Goal: Task Accomplishment & Management: Use online tool/utility

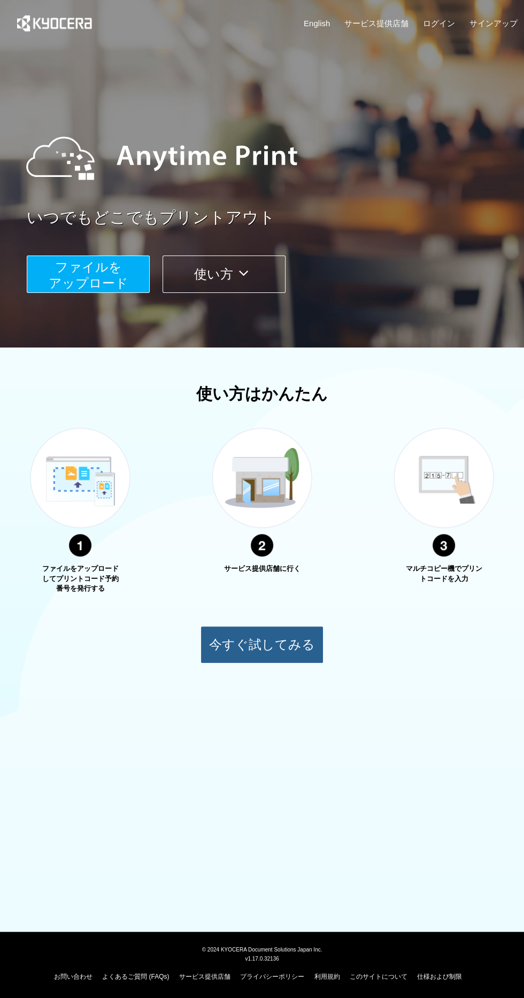
click at [282, 652] on button "今すぐ試してみる" at bounding box center [261, 644] width 123 height 37
click at [88, 267] on span "ファイルを ​​アップロード" at bounding box center [89, 275] width 80 height 30
click at [96, 504] on img at bounding box center [80, 492] width 134 height 169
click at [206, 271] on button "使い方" at bounding box center [223, 273] width 123 height 37
click at [102, 274] on span "ファイルを ​​アップロード" at bounding box center [89, 275] width 80 height 30
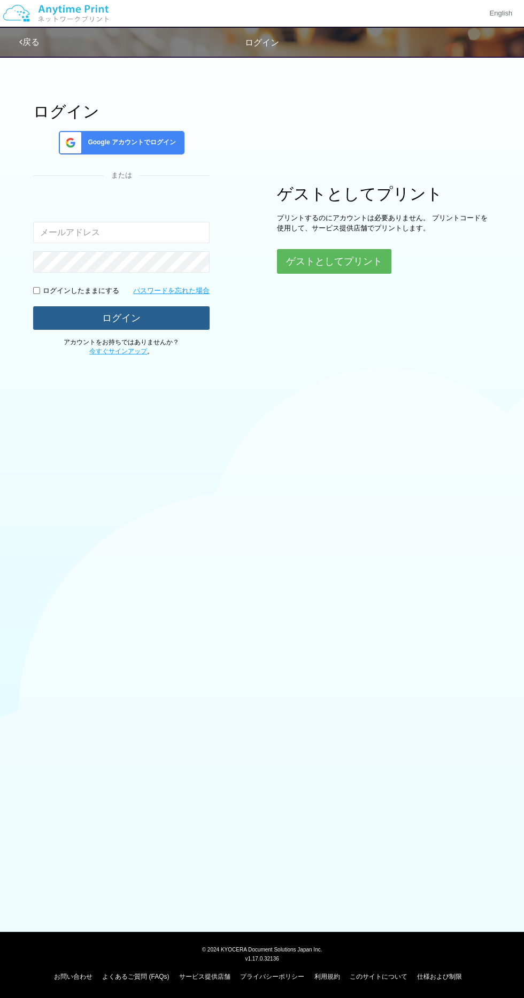
click at [180, 316] on button "ログイン" at bounding box center [121, 318] width 176 height 24
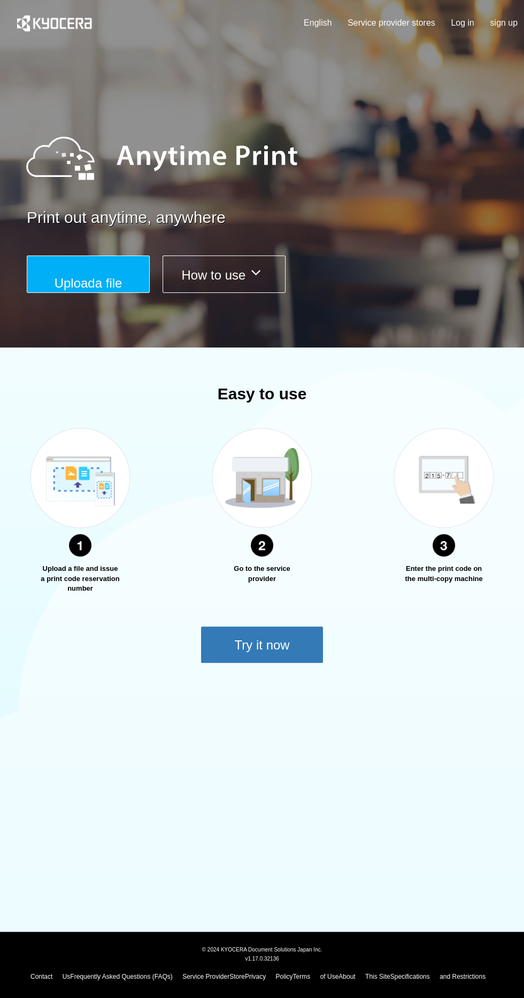
click at [251, 267] on icon at bounding box center [255, 273] width 21 height 16
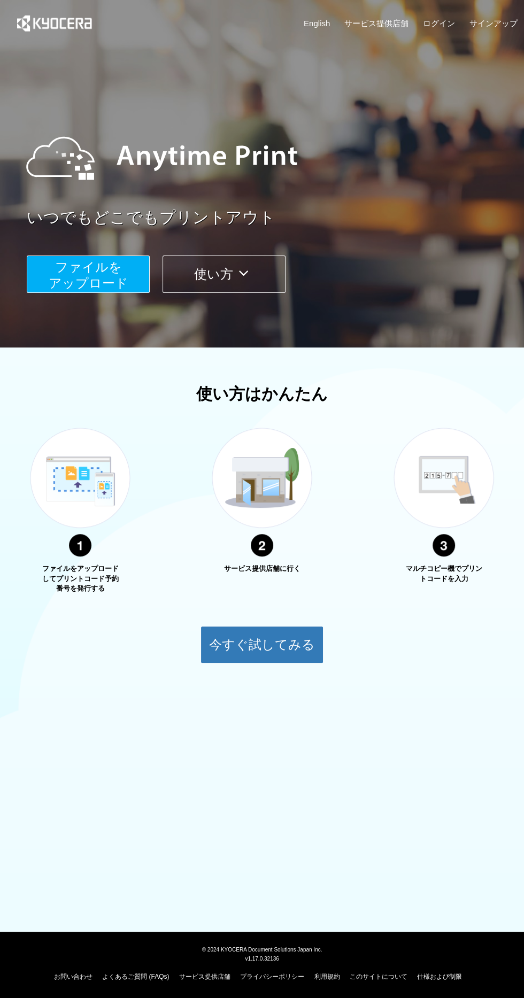
click at [58, 268] on span "ファイルを ​​アップロード" at bounding box center [89, 275] width 80 height 30
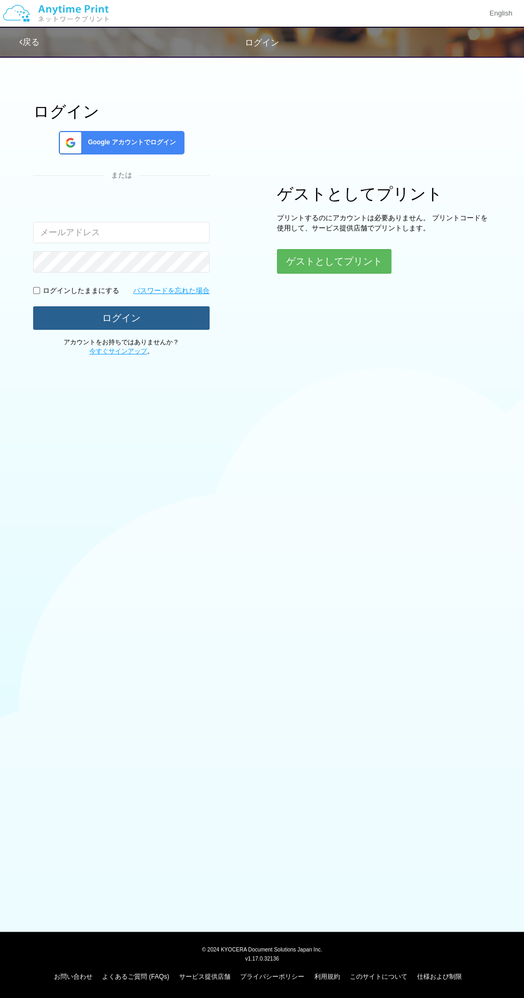
click at [180, 319] on button "ログイン" at bounding box center [121, 318] width 176 height 24
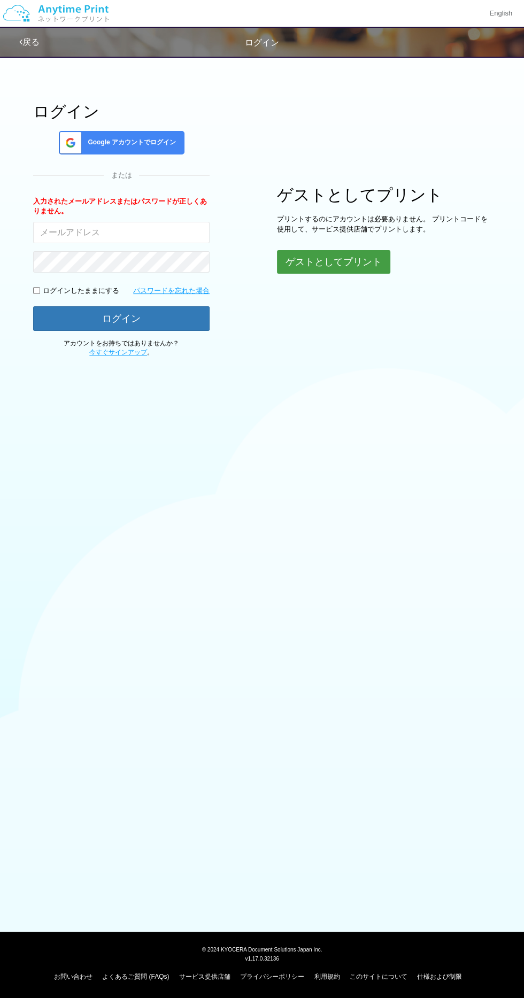
click at [356, 261] on button "ゲストとしてプリント" at bounding box center [333, 262] width 113 height 24
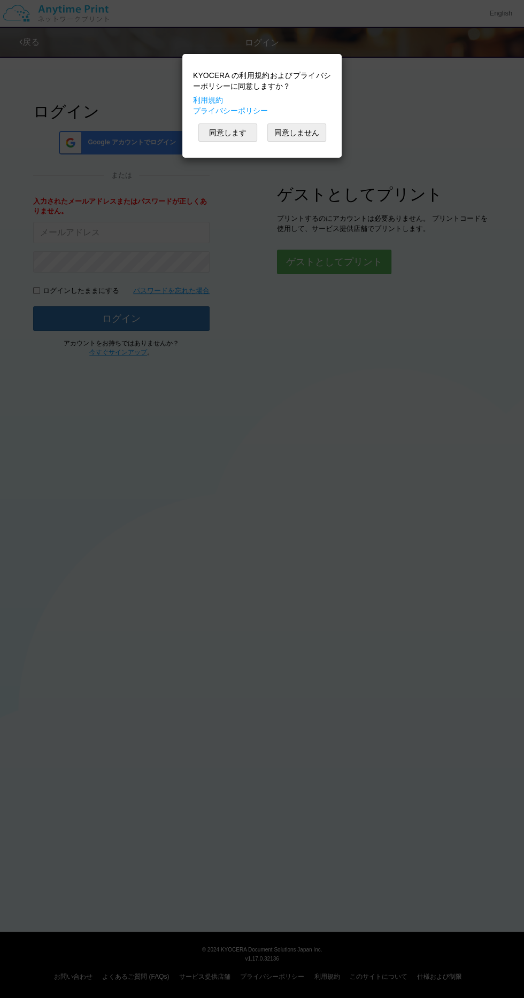
click at [231, 134] on button "同意します" at bounding box center [227, 132] width 59 height 18
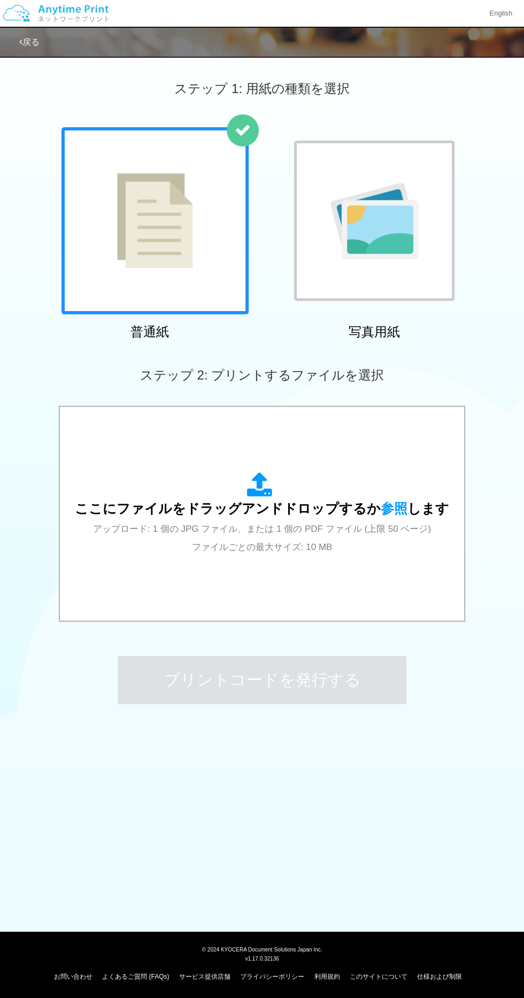
click at [370, 198] on img at bounding box center [374, 221] width 88 height 76
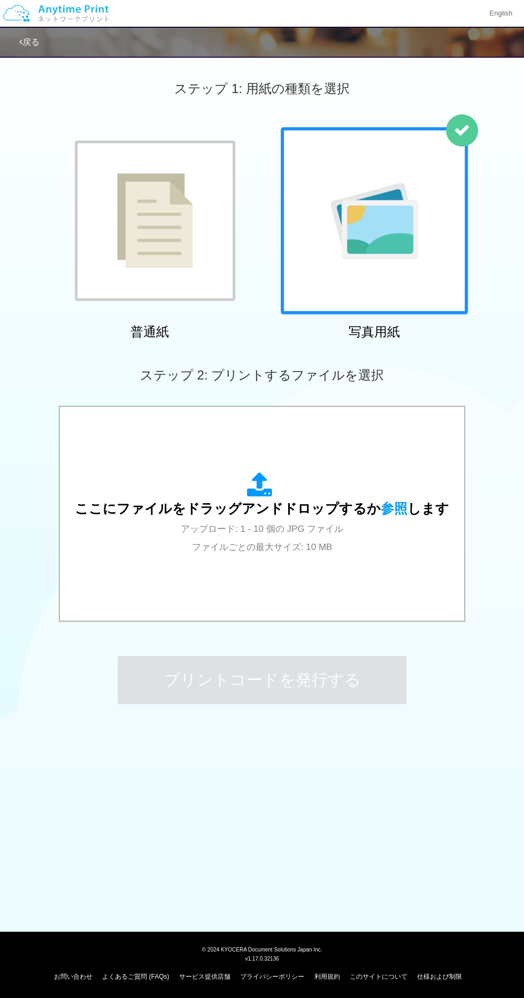
click at [322, 531] on span "アップロード: 1 - 10 個の JPG ファイル ファイルごとの最大サイズ: 10 MB" at bounding box center [262, 538] width 162 height 28
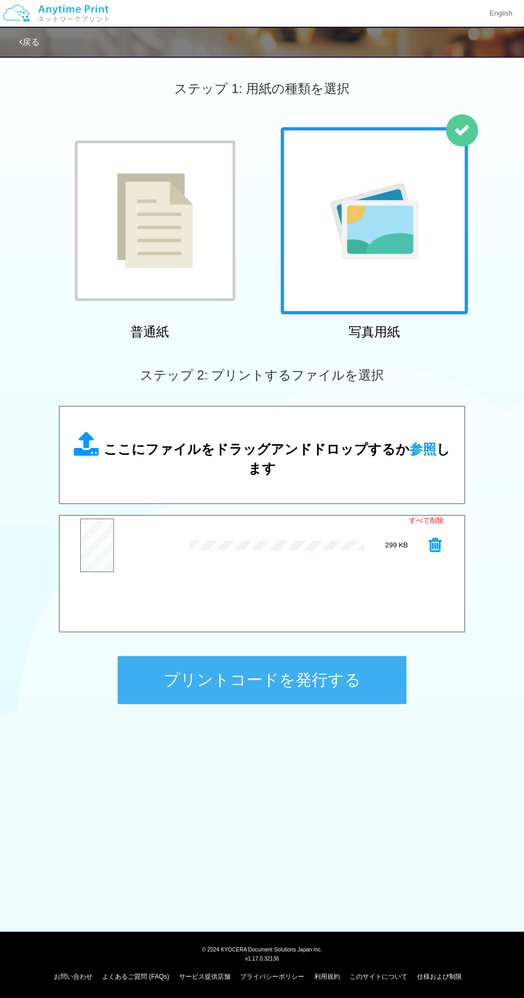
click at [312, 688] on button "プリントコードを発行する" at bounding box center [262, 680] width 289 height 48
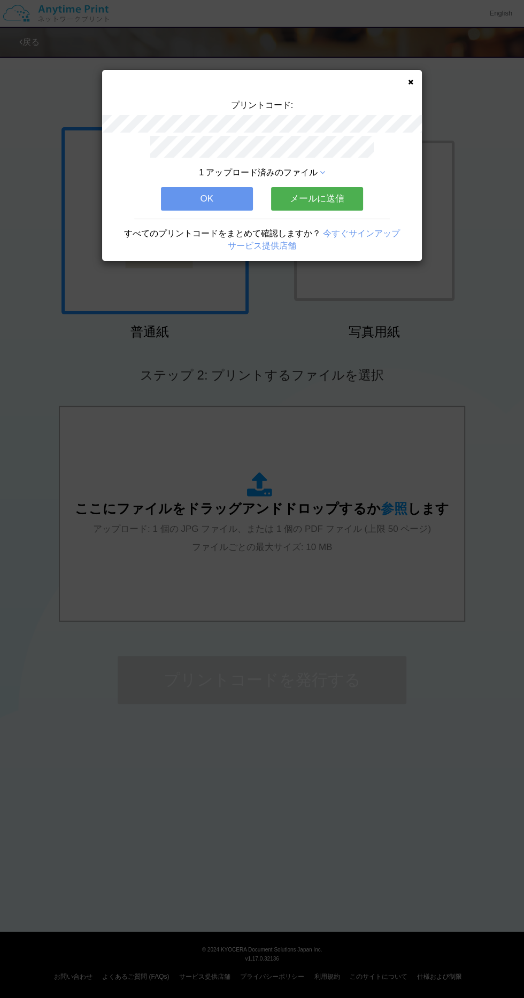
click at [217, 207] on button "OK" at bounding box center [207, 199] width 92 height 24
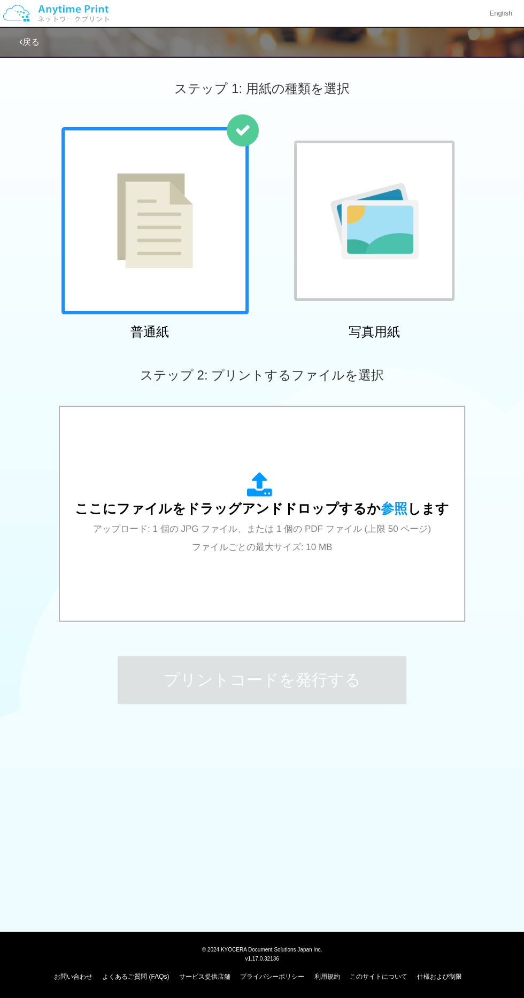
click at [395, 215] on img at bounding box center [374, 221] width 88 height 76
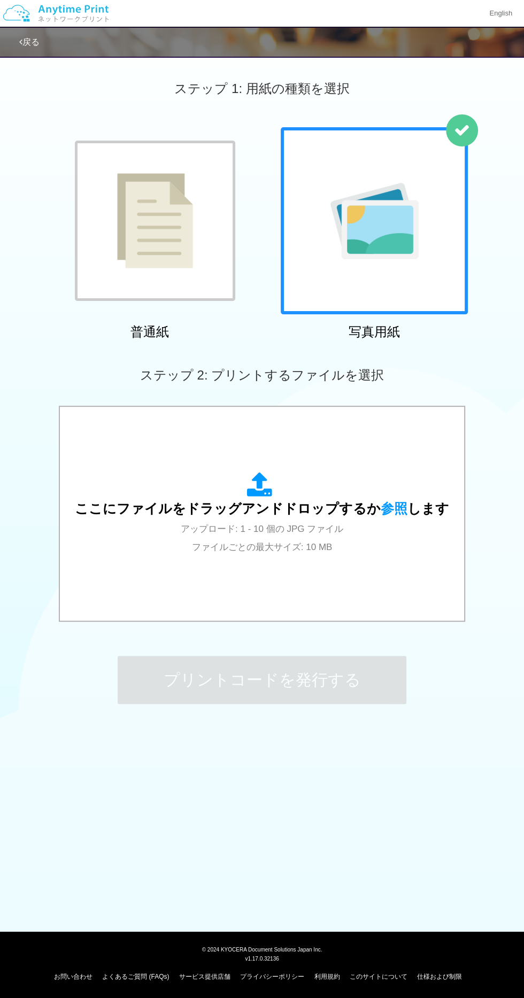
click at [357, 499] on div "ここにファイルをドラッグアンドドロップするか 参照 します アップロード: 1 - 10 個の JPG ファイル ファイルごとの最大サイズ: 10 MB" at bounding box center [262, 513] width 374 height 83
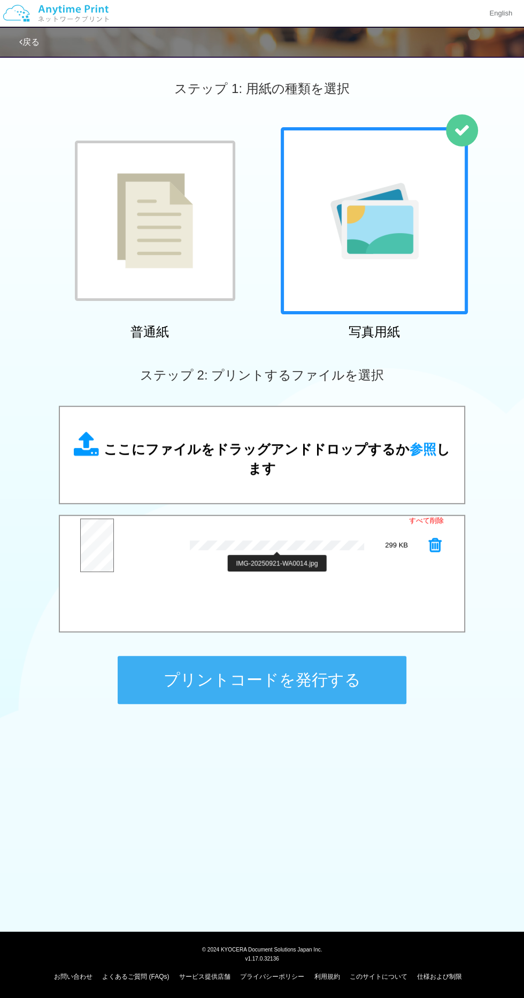
click at [338, 588] on div "すべて削除 プレビュー × IMG-20250921-WA0014.jpg 299 KB" at bounding box center [262, 574] width 406 height 118
click at [315, 688] on button "プリントコードを発行する" at bounding box center [262, 680] width 289 height 48
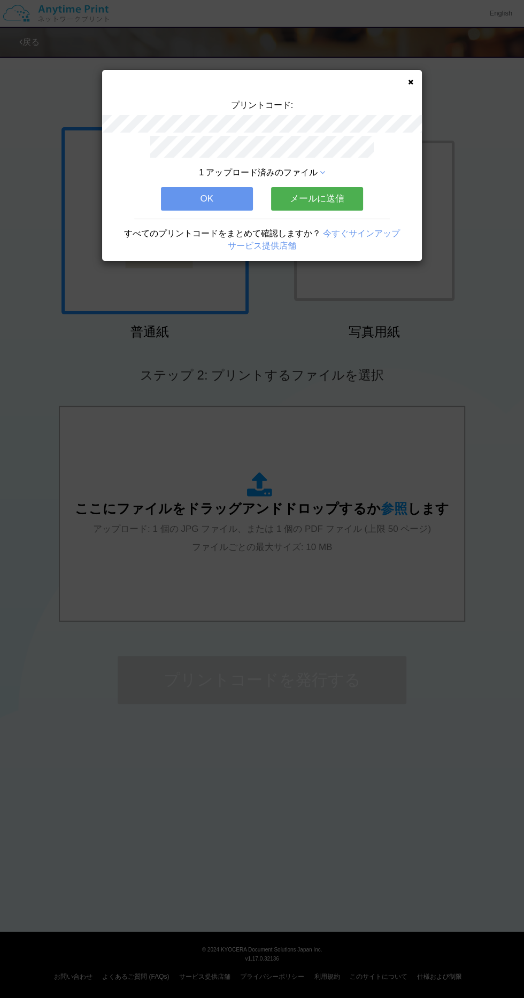
click at [226, 196] on button "OK" at bounding box center [207, 199] width 92 height 24
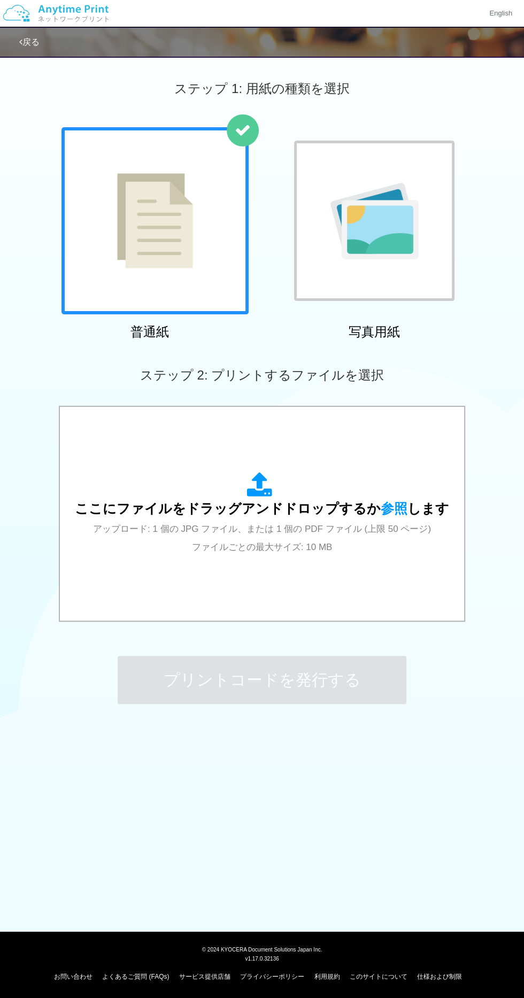
click at [297, 524] on span "アップロード: 1 個の JPG ファイル、または 1 個の PDF ファイル (上限 50 ページ) ファイルごとの最大サイズ: 10 MB" at bounding box center [262, 538] width 338 height 28
click at [245, 145] on div at bounding box center [243, 130] width 32 height 32
click at [411, 207] on img at bounding box center [374, 221] width 88 height 76
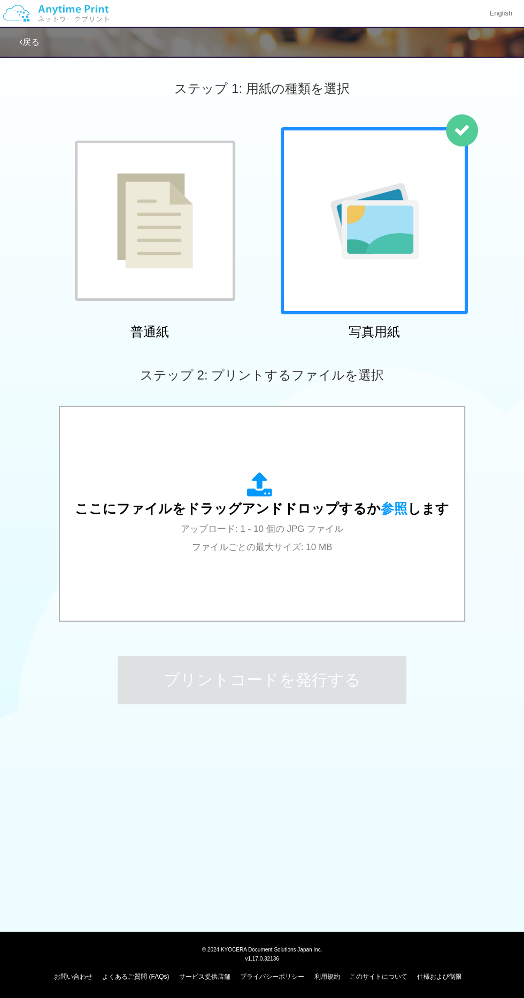
click at [356, 532] on div "ここにファイルをドラッグアンドドロップするか 参照 します アップロード: 1 - 10 個の JPG ファイル ファイルごとの最大サイズ: 10 MB" at bounding box center [262, 513] width 374 height 83
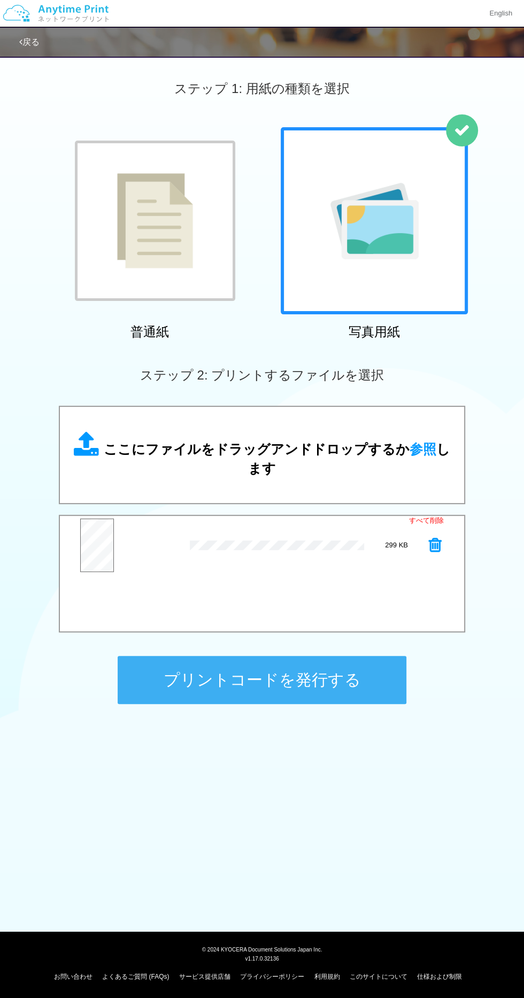
click at [314, 693] on button "プリントコードを発行する" at bounding box center [262, 680] width 289 height 48
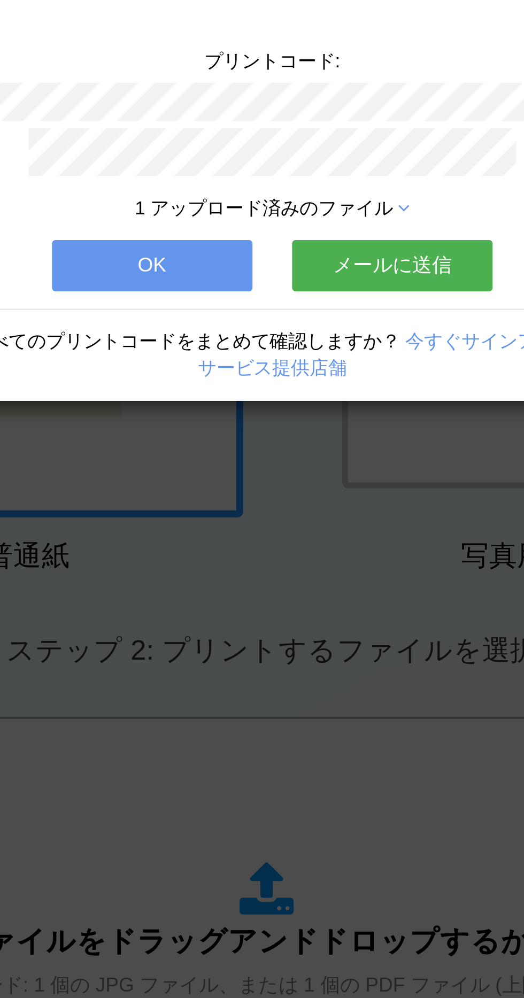
click at [223, 191] on button "OK" at bounding box center [207, 199] width 92 height 24
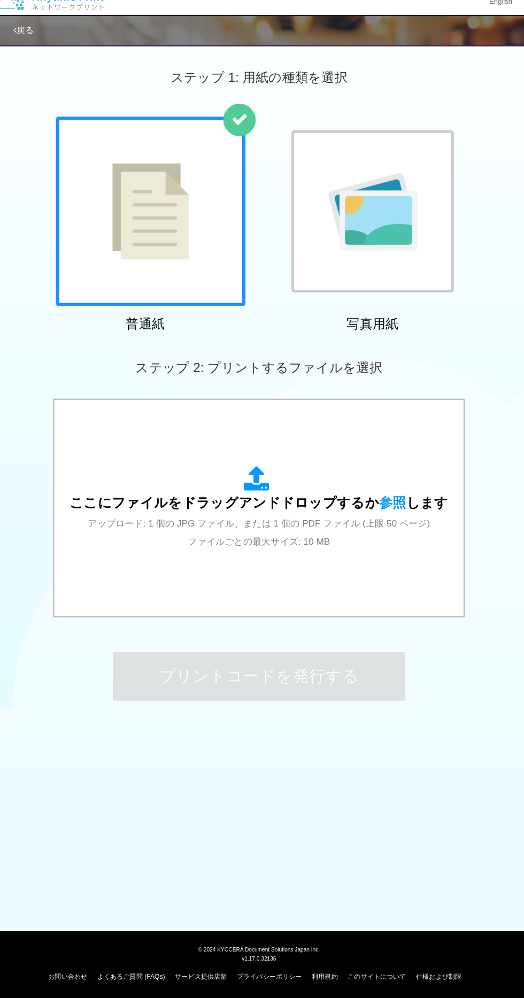
click at [395, 208] on img at bounding box center [374, 221] width 88 height 76
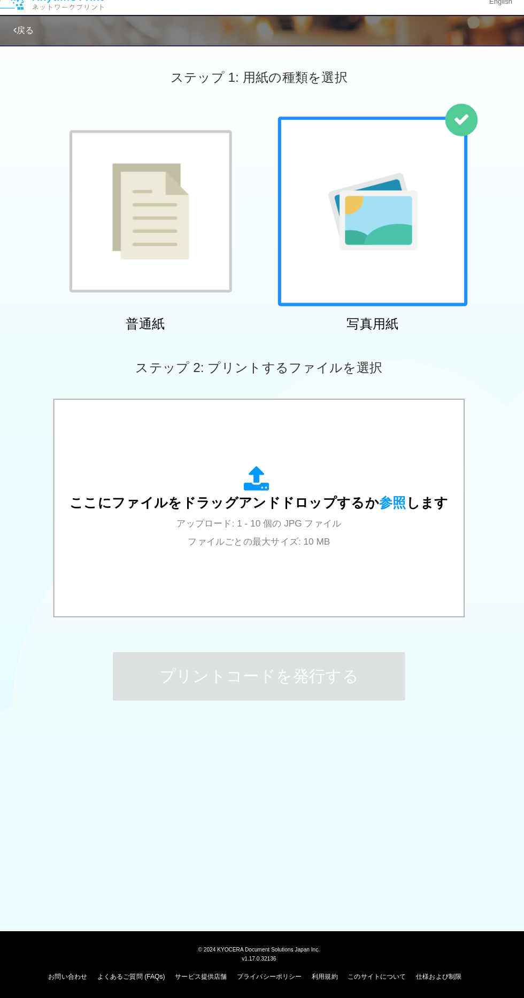
click at [333, 511] on span "ここにファイルをドラッグアンドドロップするか 参照 します" at bounding box center [262, 508] width 374 height 15
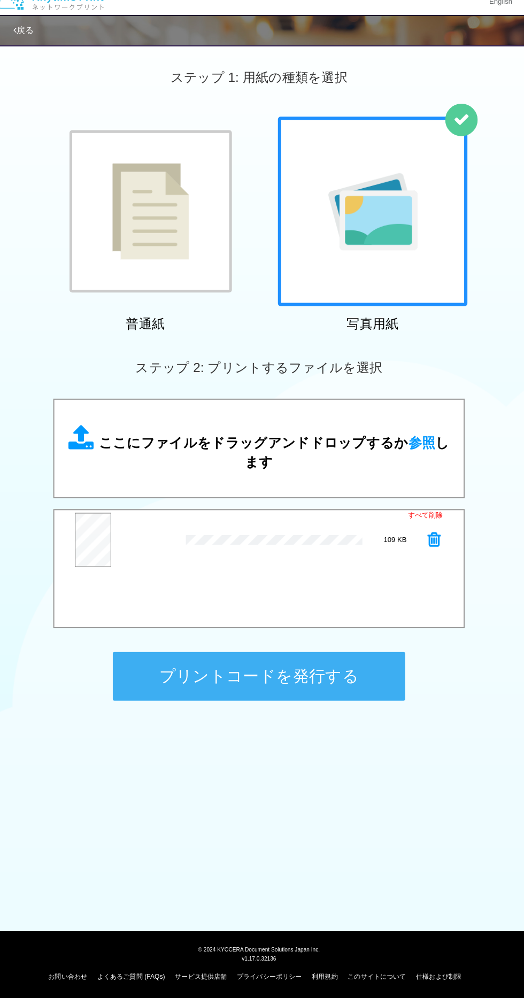
click at [284, 564] on div "× IMG-20250921-WA0011.jpg" at bounding box center [277, 545] width 174 height 50
click at [0, 0] on button "プレビュー" at bounding box center [0, 0] width 0 height 0
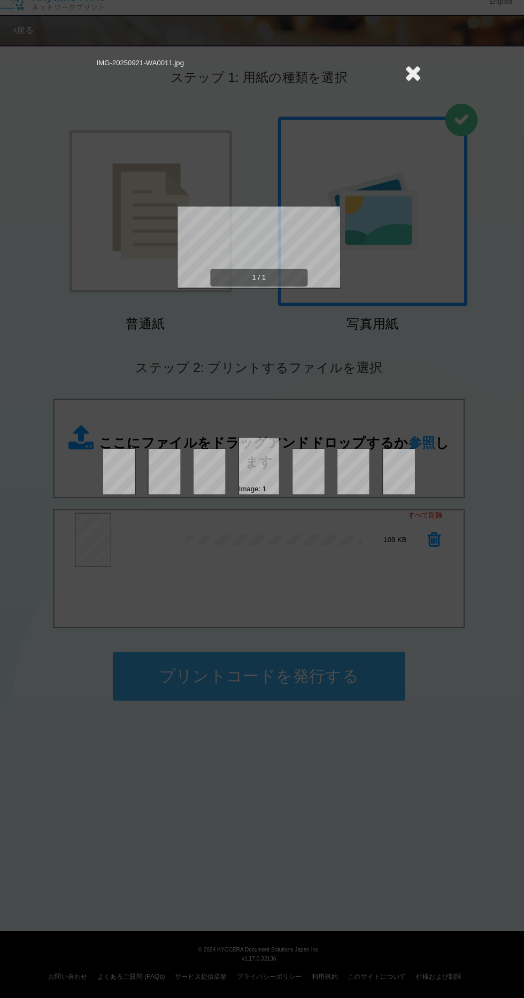
click at [443, 542] on div "IMG-20250921-WA0011.jpg 1 / 1 Image: 1" at bounding box center [262, 499] width 524 height 998
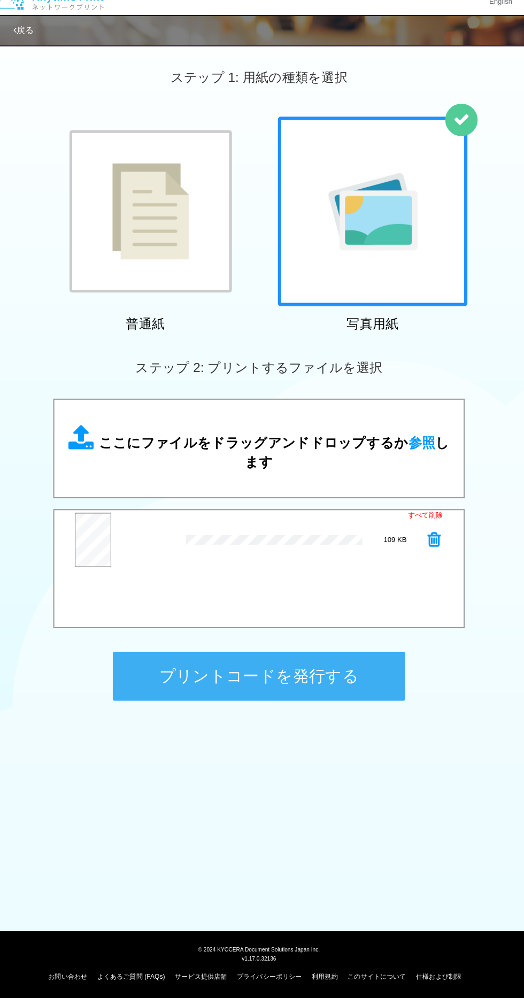
click at [438, 522] on link "すべて削除" at bounding box center [426, 521] width 35 height 10
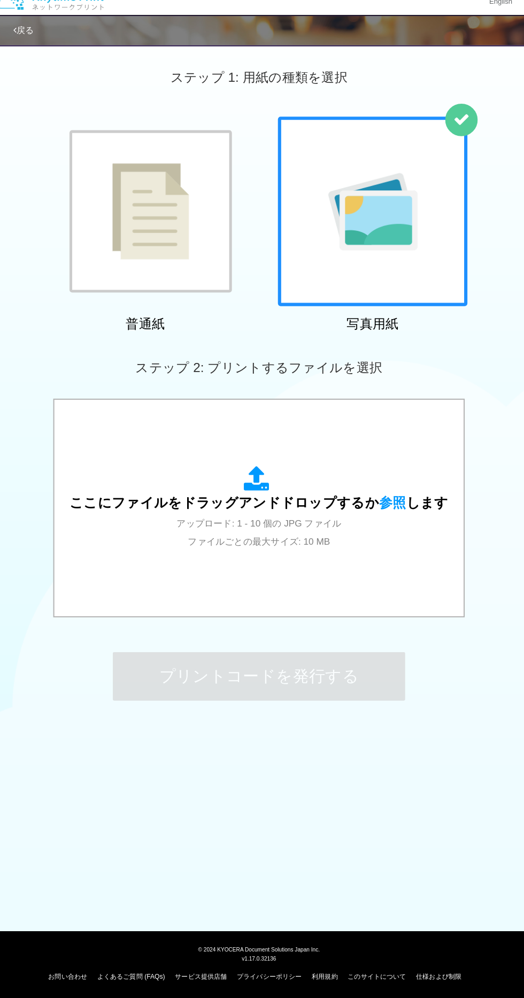
click at [277, 484] on div "ここにファイルをドラッグアンドドロップするか 参照 します アップロード: 1 - 10 個の JPG ファイル ファイルごとの最大サイズ: 10 MB" at bounding box center [262, 513] width 374 height 83
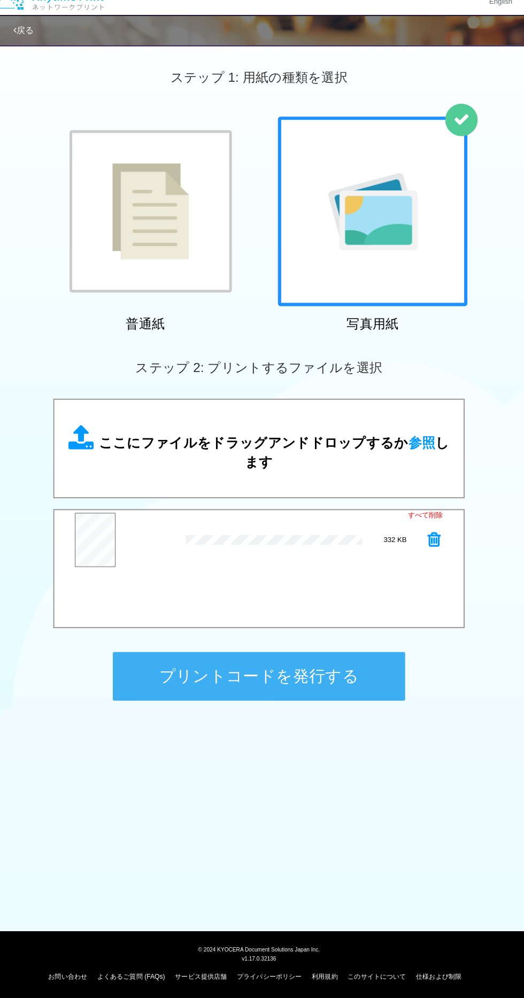
click at [343, 442] on span "ここにファイルをドラッグアンドドロップするか 参照 します" at bounding box center [277, 458] width 346 height 34
click at [327, 673] on button "プリントコードを発行する" at bounding box center [262, 680] width 289 height 48
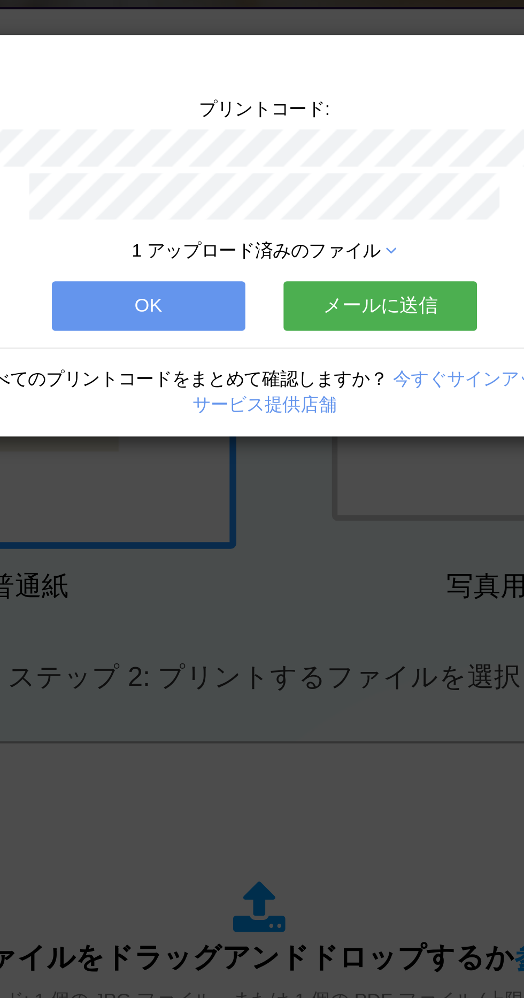
click at [221, 197] on button "OK" at bounding box center [207, 199] width 92 height 24
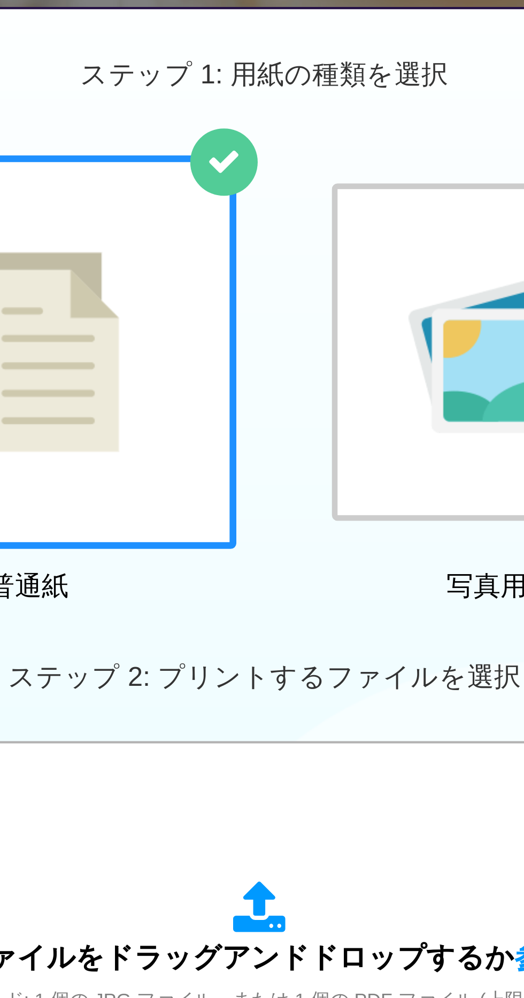
click at [345, 240] on img at bounding box center [374, 221] width 88 height 76
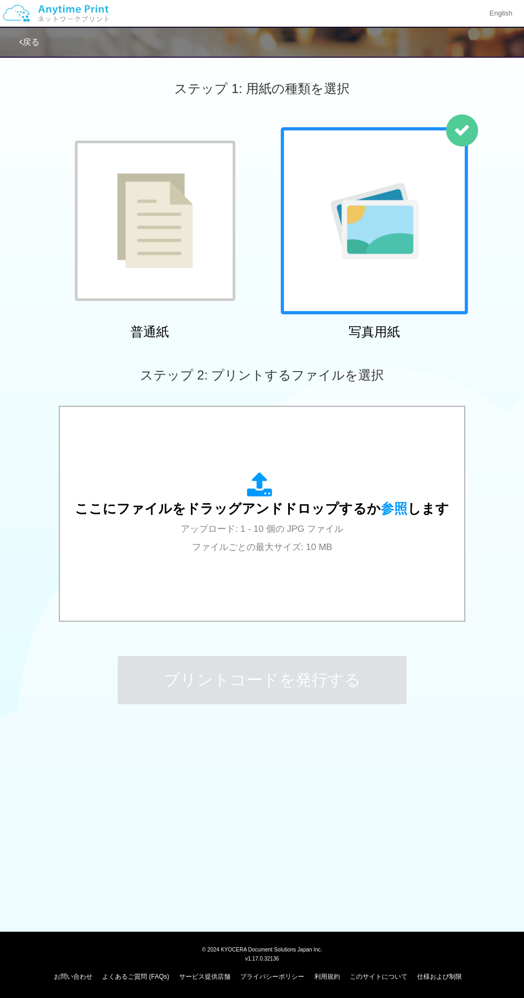
click at [380, 501] on span "参照" at bounding box center [393, 508] width 27 height 15
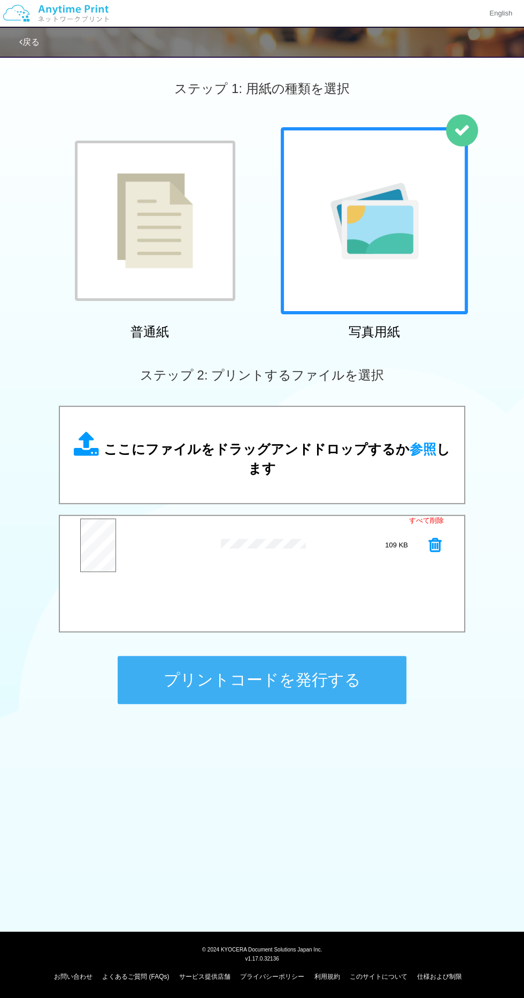
click at [434, 549] on icon at bounding box center [435, 545] width 13 height 16
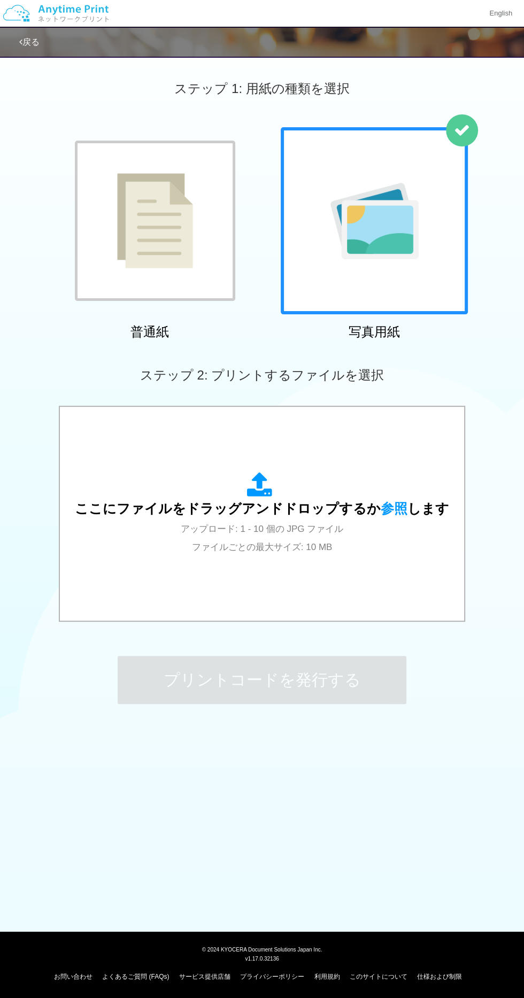
click at [318, 496] on div "ここにファイルをドラッグアンドドロップするか 参照 します アップロード: 1 - 10 個の JPG ファイル ファイルごとの最大サイズ: 10 MB" at bounding box center [262, 513] width 374 height 83
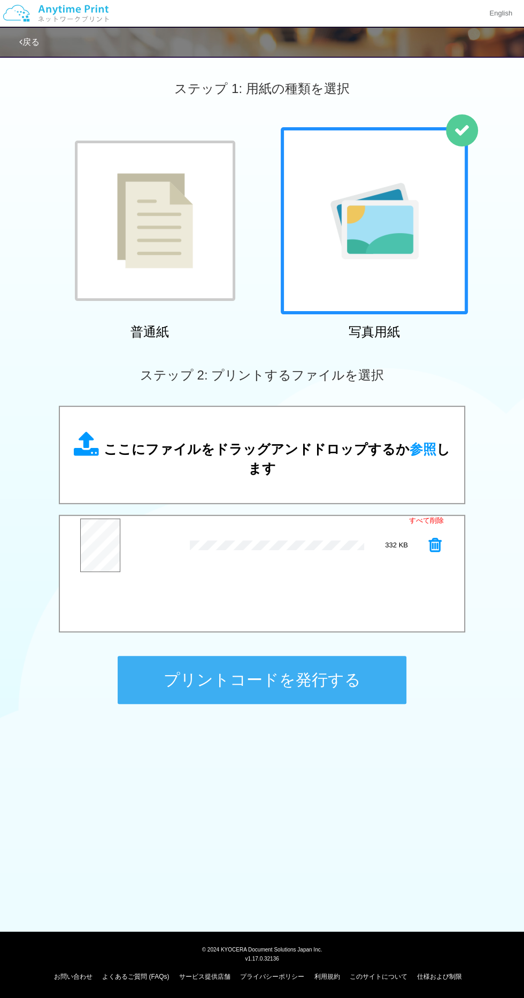
click at [312, 685] on button "プリントコードを発行する" at bounding box center [262, 680] width 289 height 48
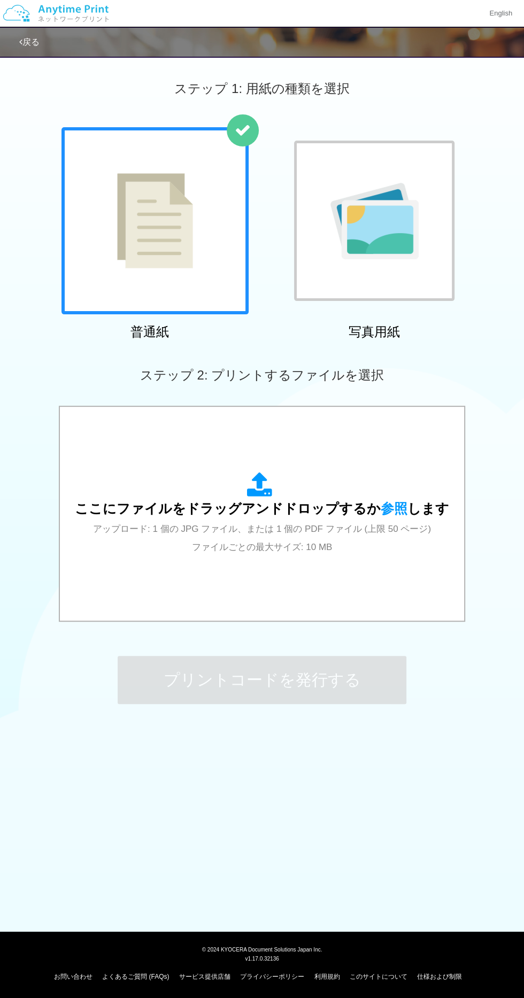
click at [402, 254] on img at bounding box center [374, 221] width 88 height 76
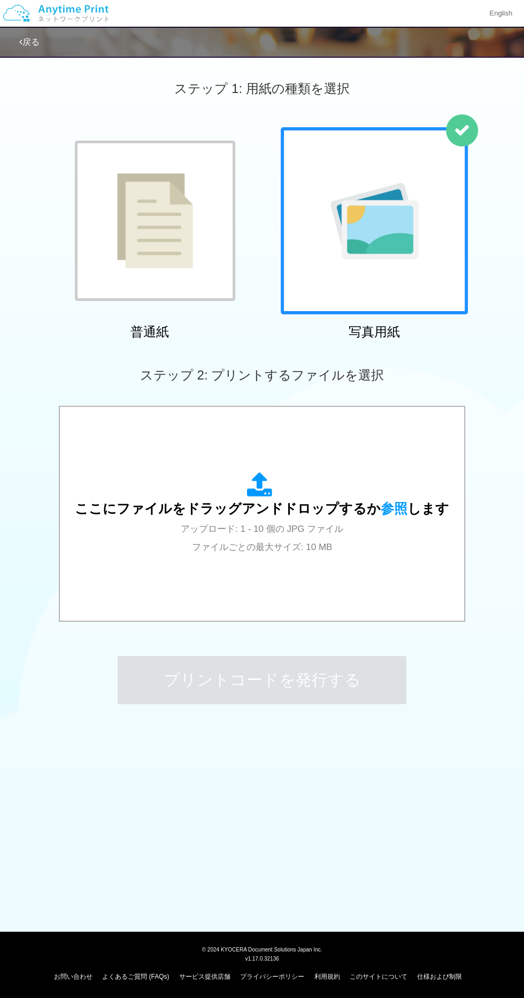
click at [209, 537] on div "ここにファイルをドラッグアンドドロップするか 参照 します アップロード: 1 - 10 個の JPG ファイル ファイルごとの最大サイズ: 10 MB" at bounding box center [262, 513] width 374 height 83
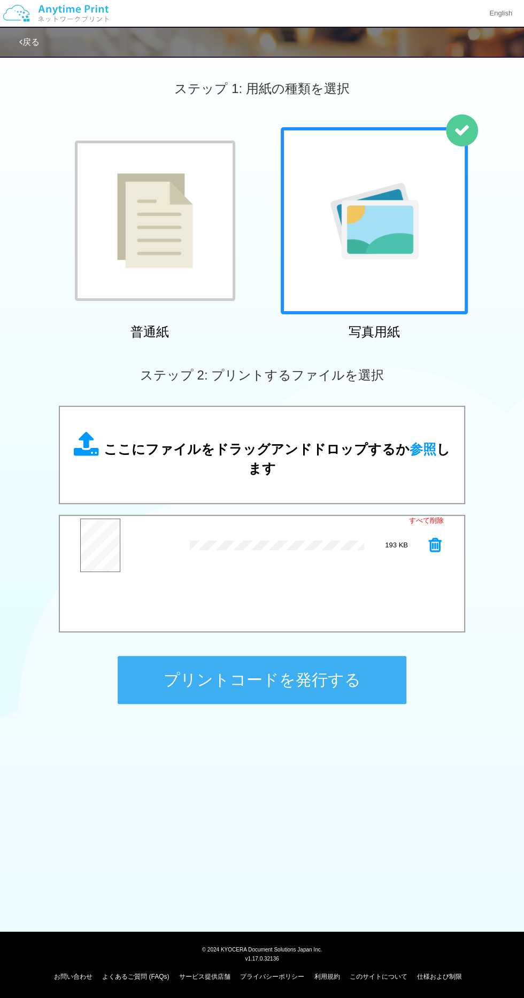
click at [313, 683] on button "プリントコードを発行する" at bounding box center [262, 680] width 289 height 48
